Goal: Task Accomplishment & Management: Manage account settings

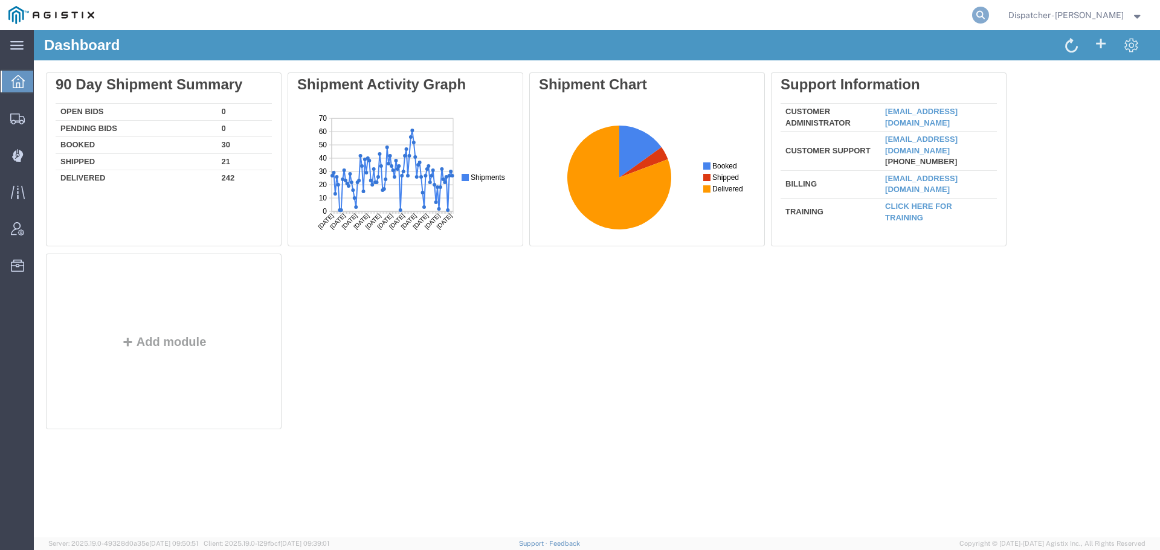
click at [977, 13] on icon at bounding box center [980, 15] width 17 height 17
type input "56811265"
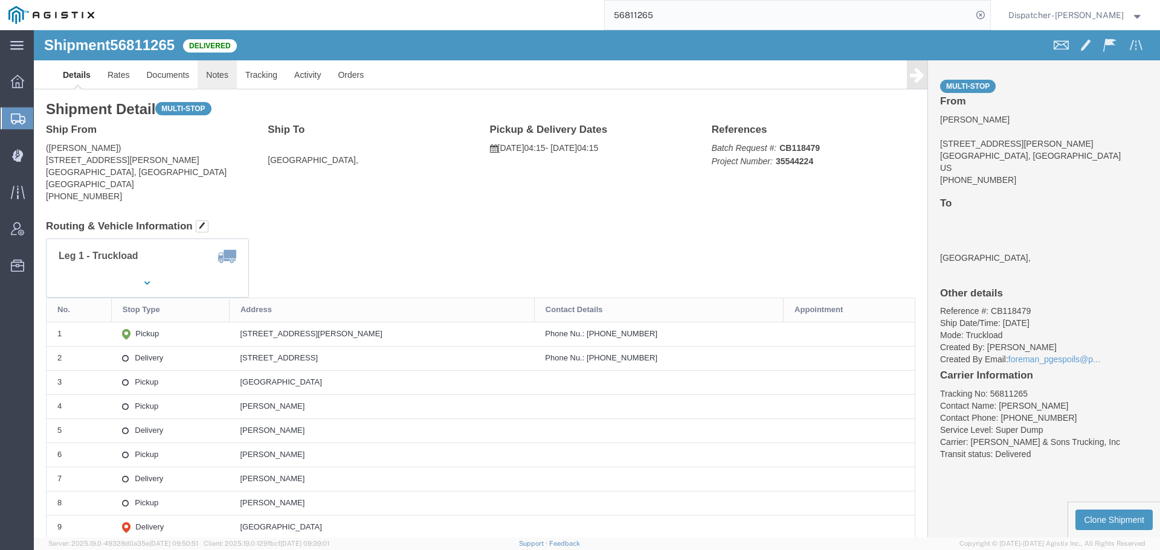
click link "Notes"
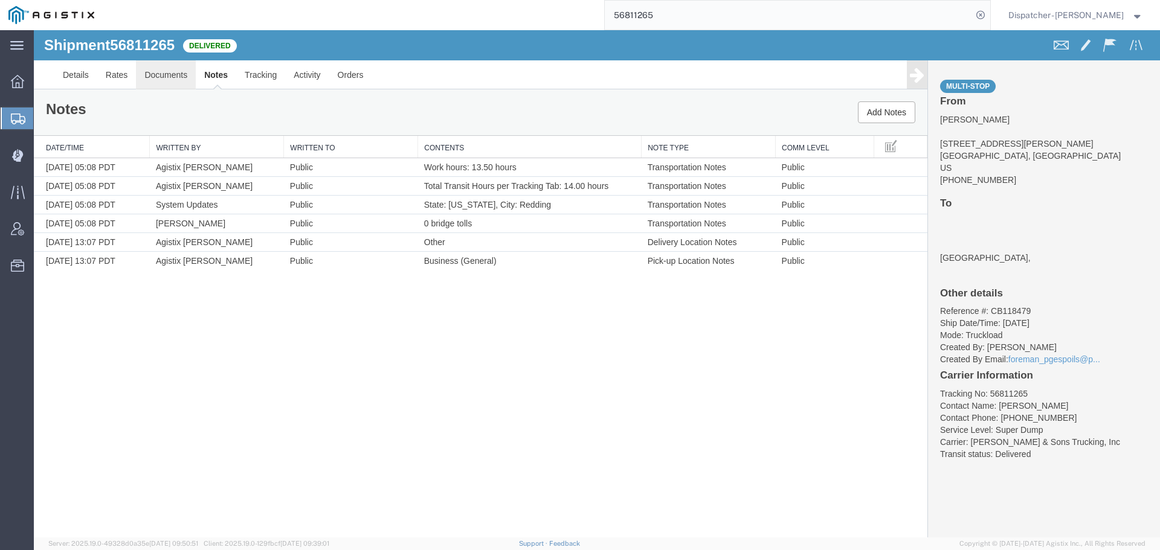
click at [166, 70] on link "Documents" at bounding box center [166, 74] width 60 height 29
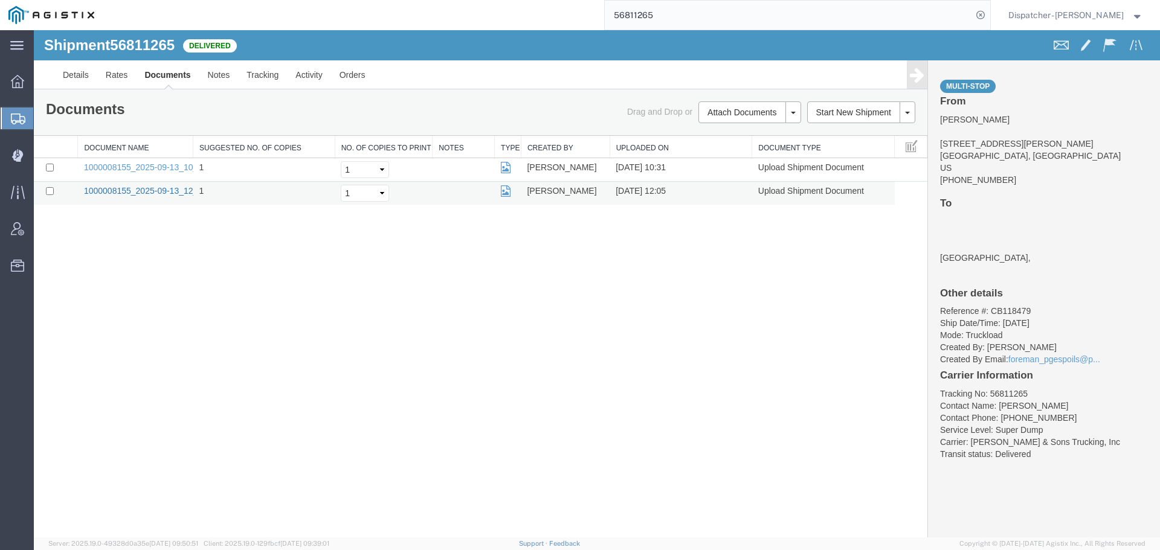
click at [176, 191] on link "1000008155_2025-09-13_12_05_52.jpg" at bounding box center [159, 191] width 151 height 10
click at [190, 326] on div "Shipment 56811265 2 of 2 Delivered Details Rates Documents Notes Tracking Activ…" at bounding box center [597, 283] width 1126 height 507
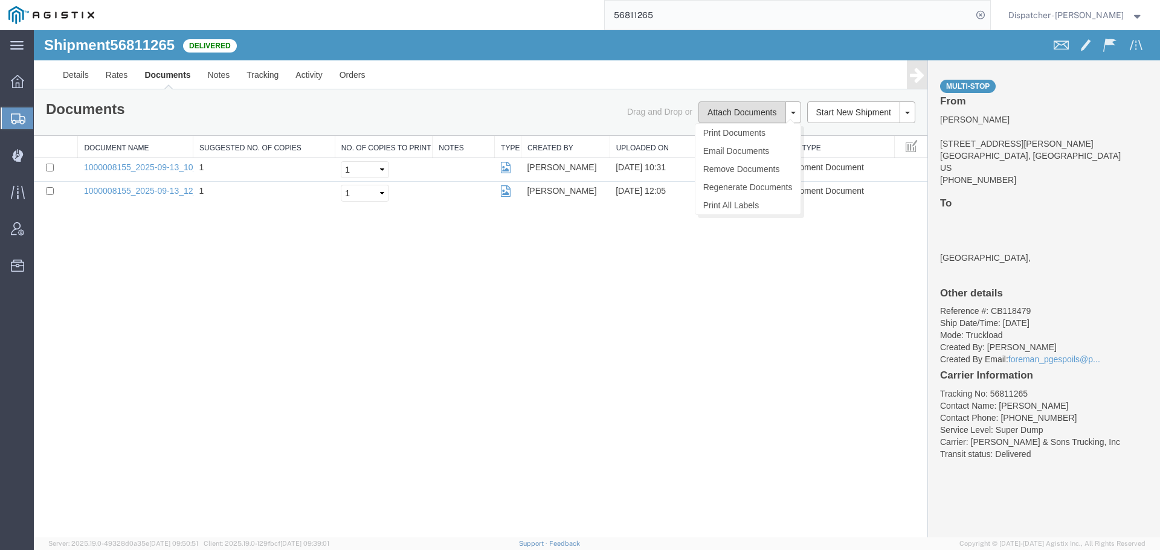
click at [714, 112] on button "Attach Documents" at bounding box center [741, 112] width 87 height 22
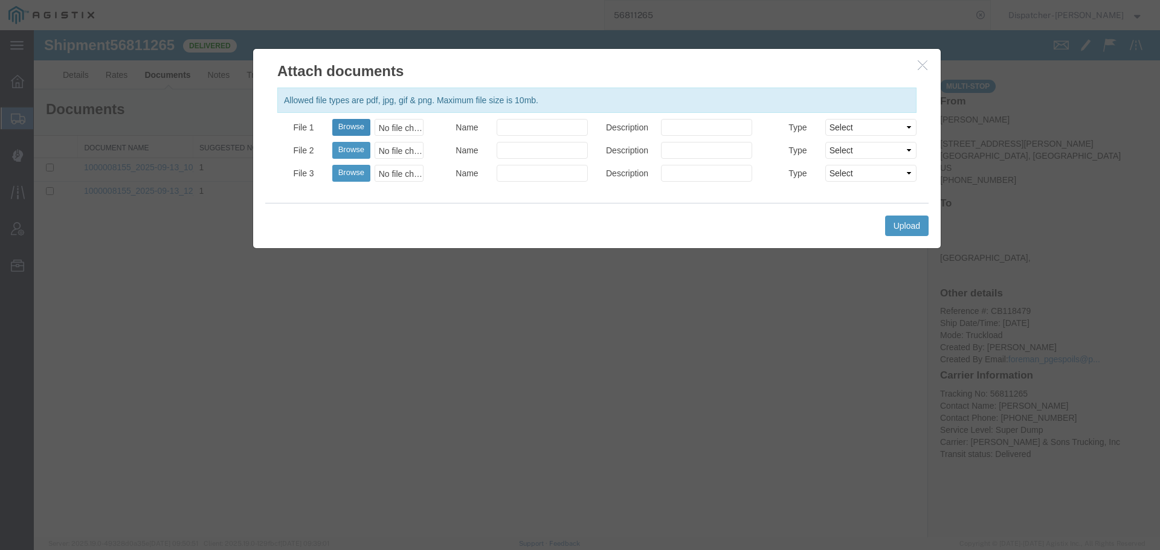
click at [342, 130] on button "Browse" at bounding box center [351, 127] width 38 height 17
type input "C:\fakepath\56811265trktag.pdf"
click at [901, 226] on button "Upload" at bounding box center [906, 226] width 43 height 21
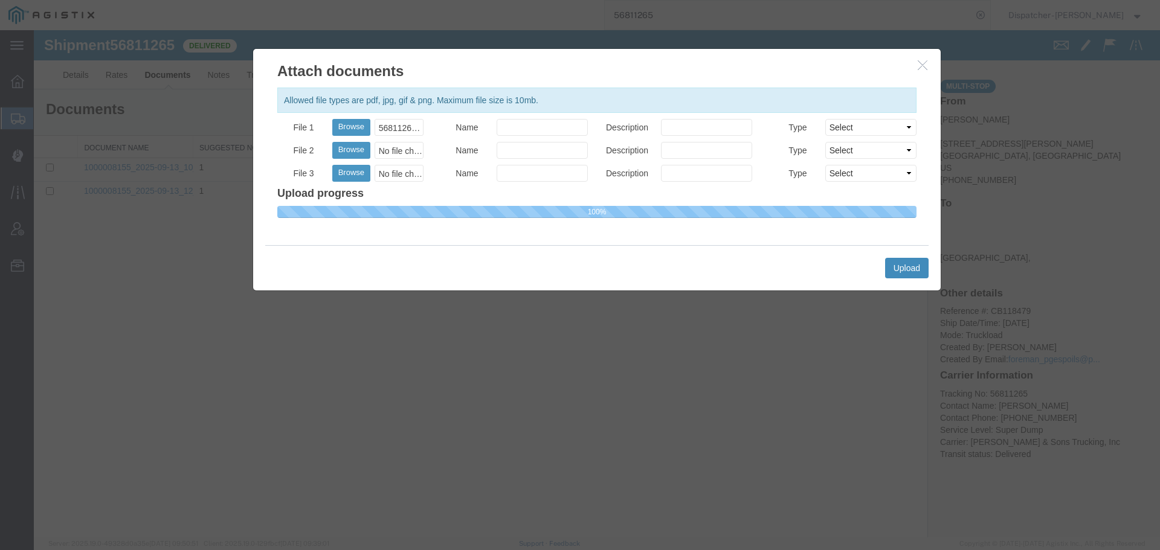
select select
